Goal: Transaction & Acquisition: Purchase product/service

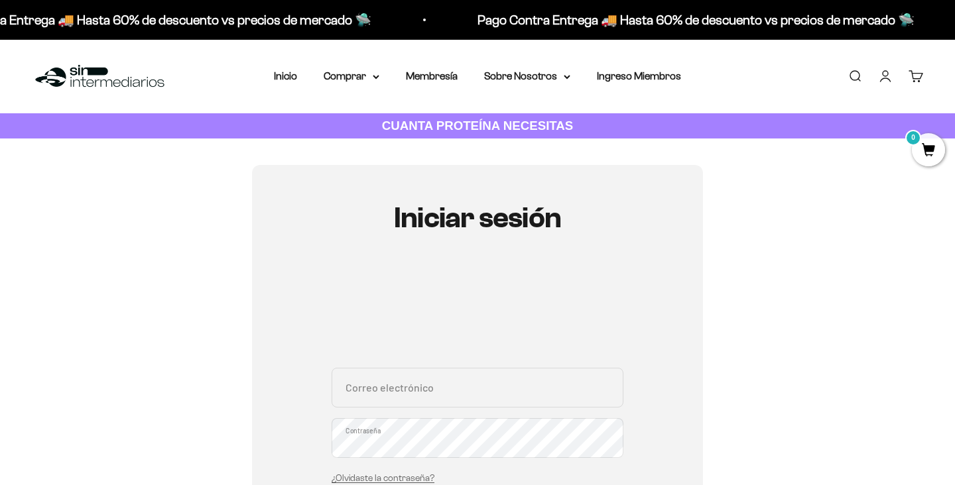
click at [472, 389] on input "Correo electrónico" at bounding box center [478, 388] width 292 height 40
type input "r"
type input "trianaanamaria1118@gmail.com"
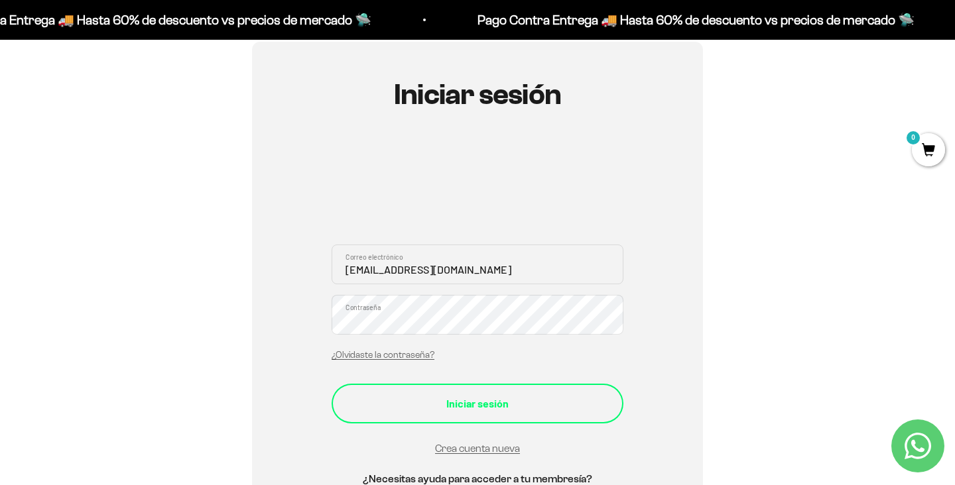
scroll to position [135, 0]
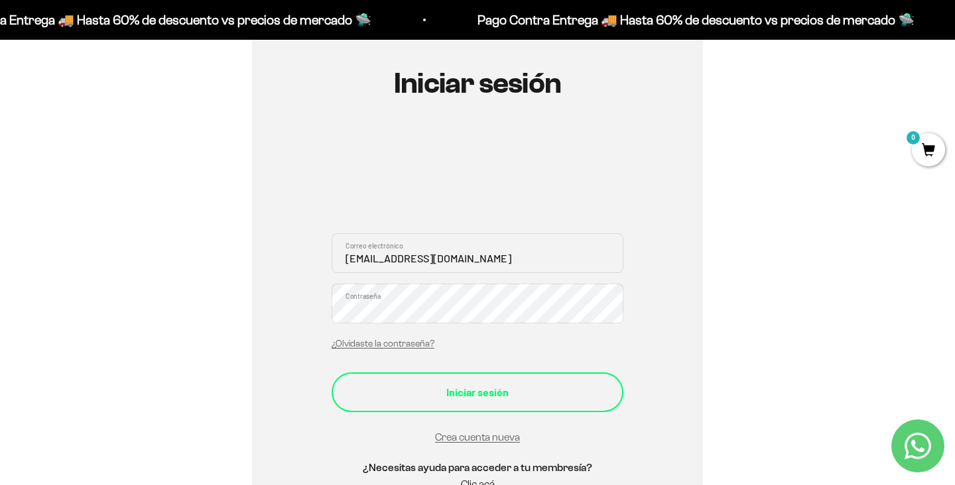
click at [519, 394] on div "Iniciar sesión" at bounding box center [477, 392] width 239 height 17
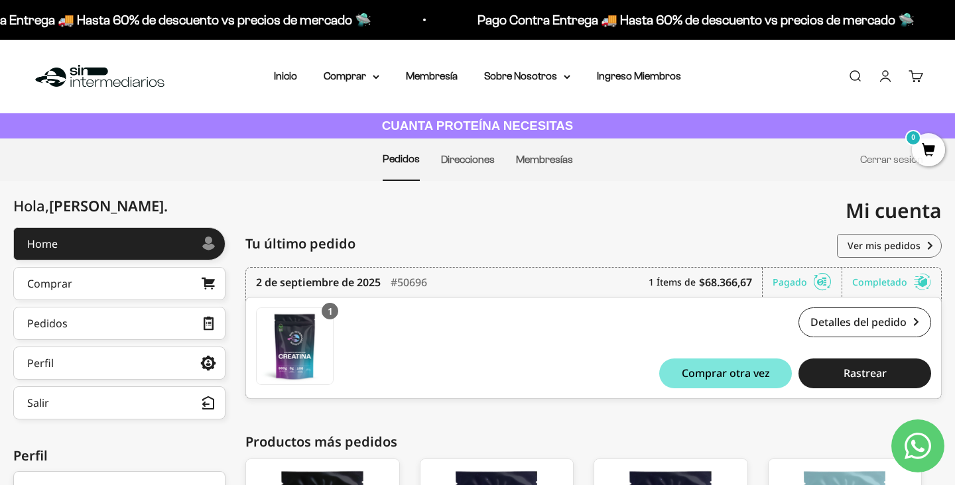
click at [381, 75] on nav "Inicio Comprar Proteínas Ver Todos Whey Iso Vegan" at bounding box center [477, 76] width 407 height 17
click at [363, 74] on summary "Comprar" at bounding box center [352, 76] width 56 height 17
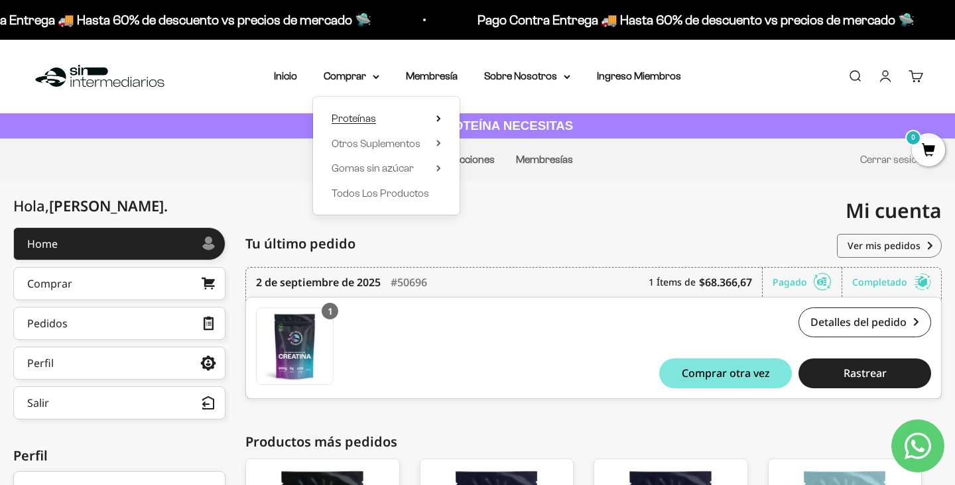
click at [379, 116] on summary "Proteínas" at bounding box center [386, 118] width 109 height 17
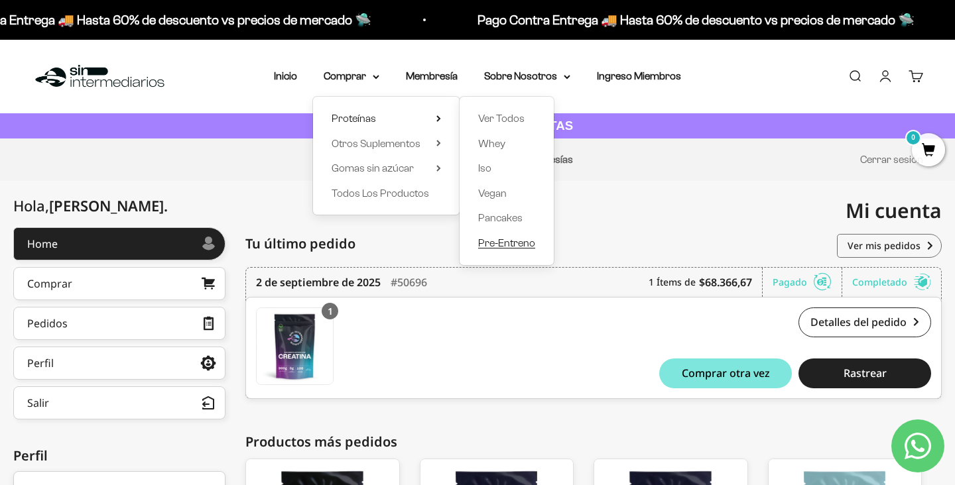
click at [508, 239] on span "Pre-Entreno" at bounding box center [506, 242] width 57 height 11
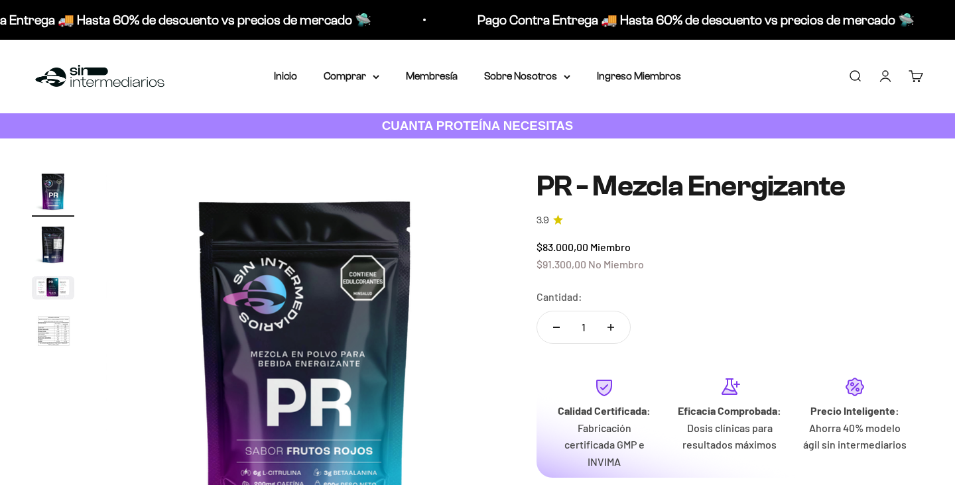
click at [615, 328] on button "Aumentar cantidad" at bounding box center [610, 328] width 38 height 32
click at [559, 327] on icon "Reducir cantidad" at bounding box center [556, 327] width 7 height 1
type input "1"
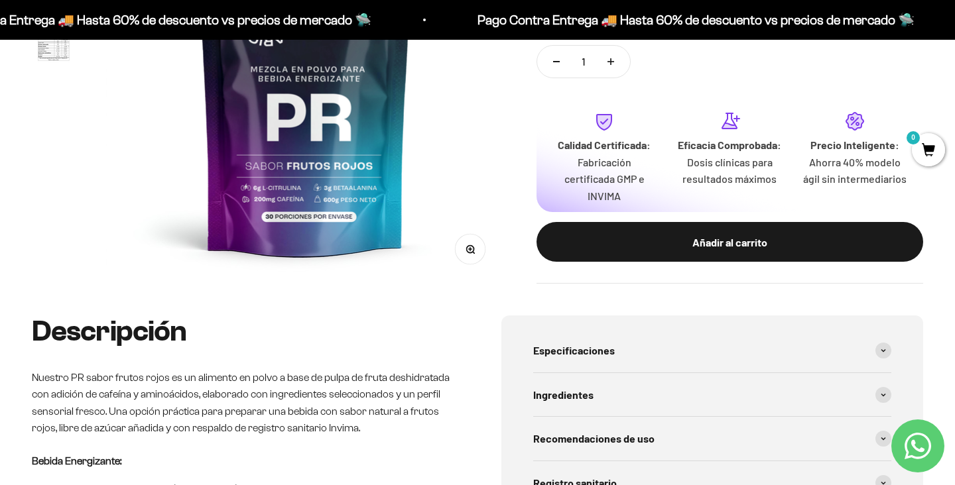
scroll to position [290, 0]
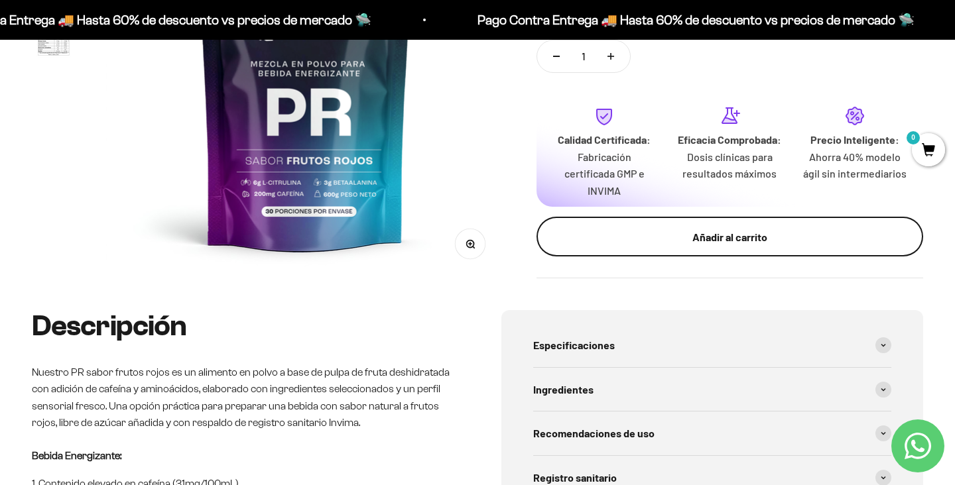
click at [635, 239] on div "Añadir al carrito" at bounding box center [730, 236] width 334 height 17
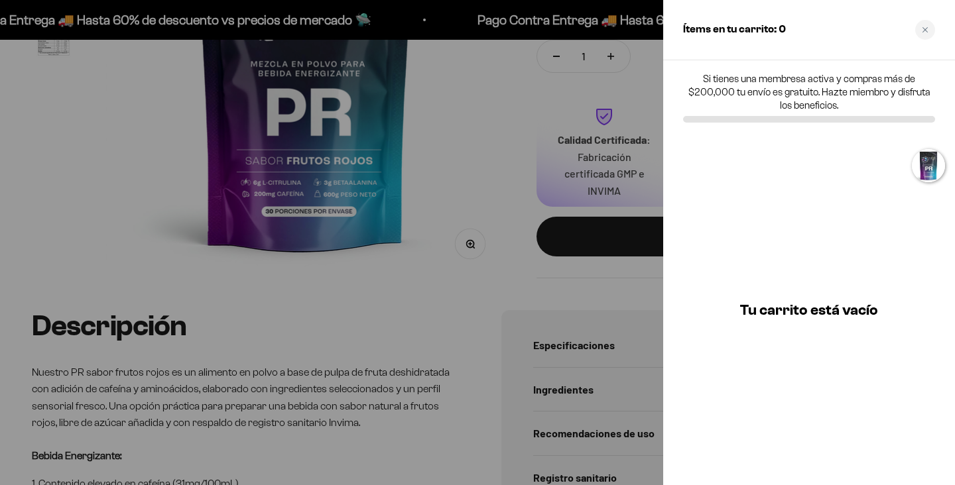
scroll to position [0, 0]
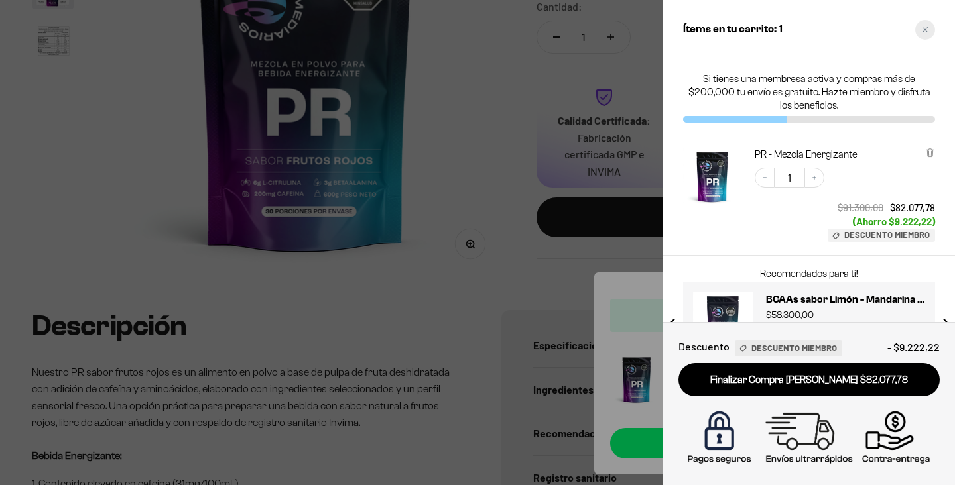
click at [926, 31] on icon "Close cart" at bounding box center [925, 30] width 7 height 7
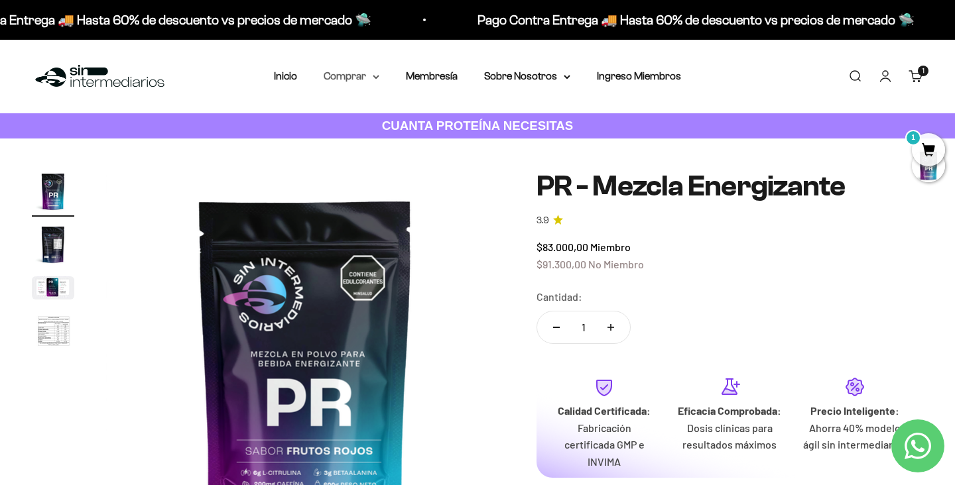
click at [365, 74] on summary "Comprar" at bounding box center [352, 76] width 56 height 17
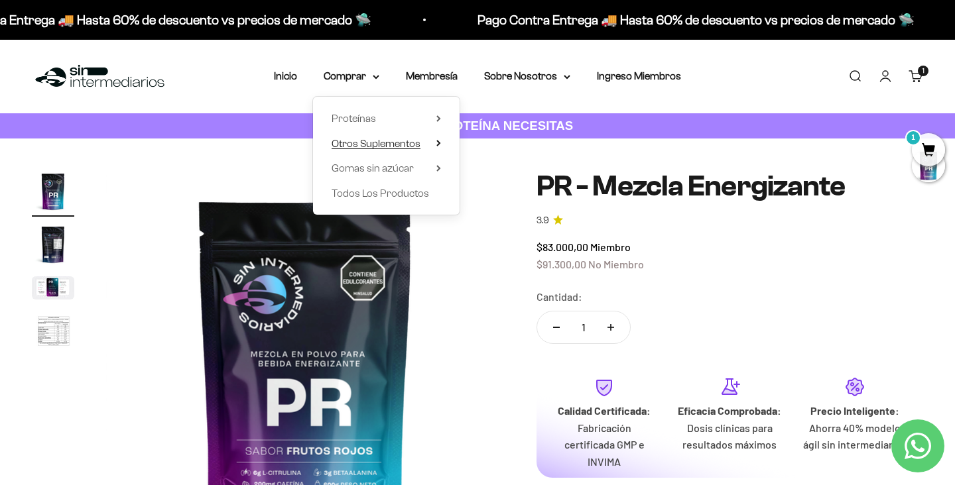
click at [418, 142] on span "Otros Suplementos" at bounding box center [376, 143] width 89 height 11
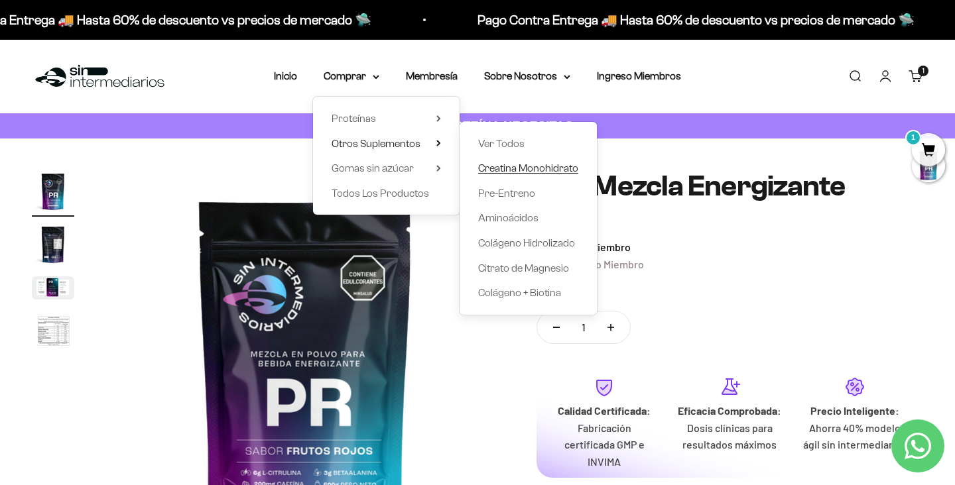
click at [514, 167] on span "Creatina Monohidrato" at bounding box center [528, 167] width 100 height 11
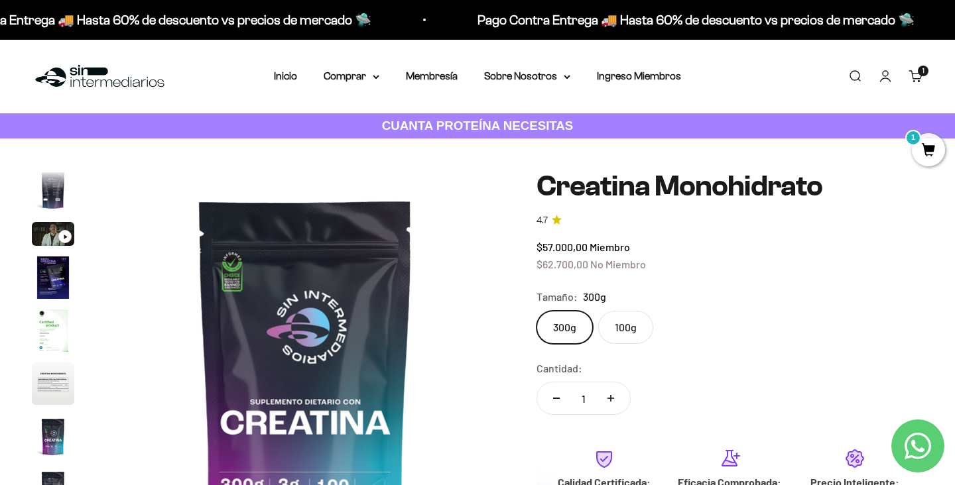
click at [612, 397] on icon "Aumentar cantidad" at bounding box center [610, 398] width 7 height 7
click at [556, 397] on button "Reducir cantidad" at bounding box center [556, 399] width 38 height 32
type input "1"
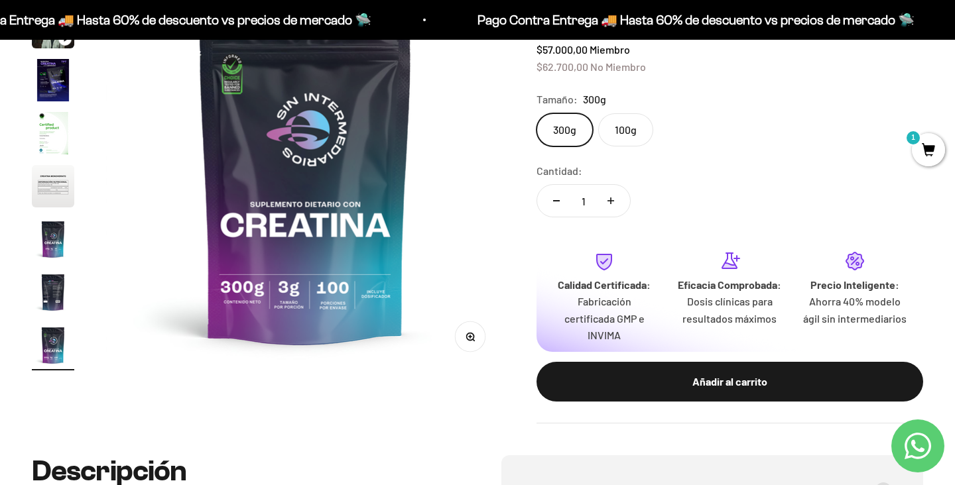
scroll to position [251, 0]
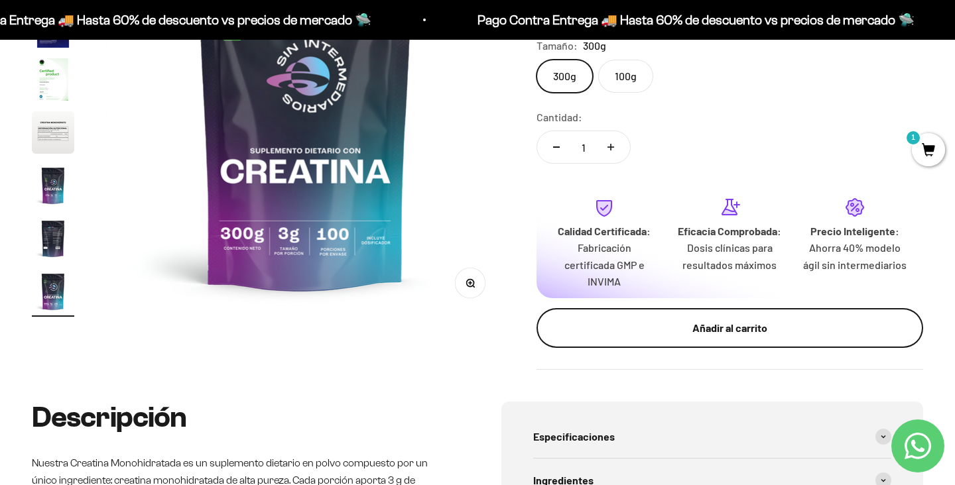
click at [683, 334] on div "Añadir al carrito" at bounding box center [730, 328] width 334 height 17
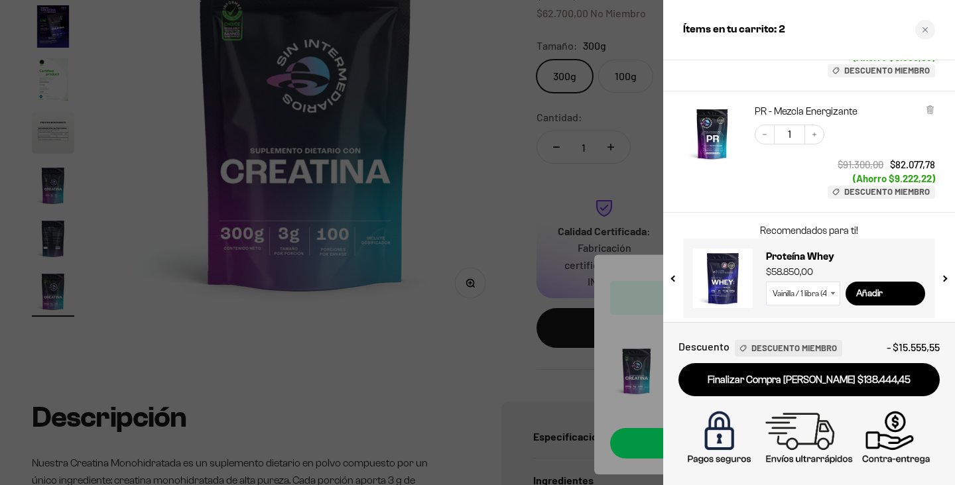
scroll to position [187, 0]
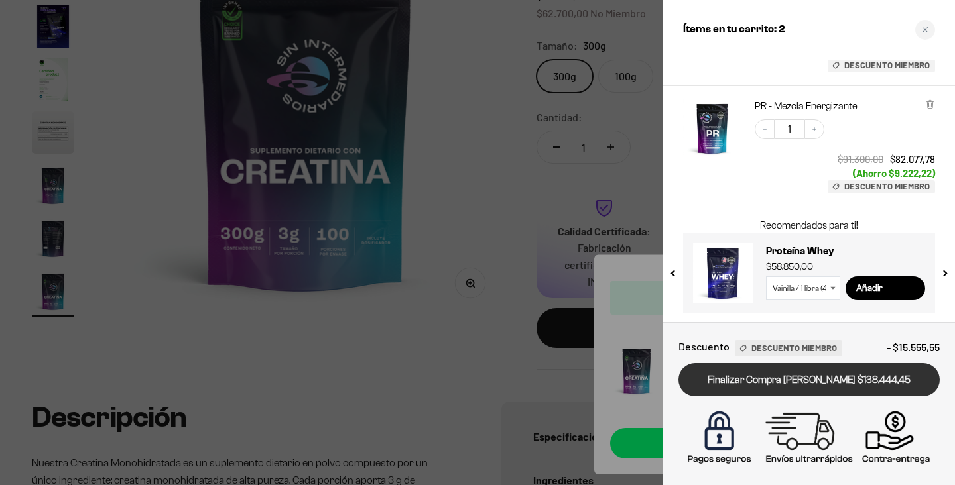
click at [871, 384] on link "Finalizar Compra Segura $138.444,45" at bounding box center [808, 380] width 261 height 34
